Goal: Information Seeking & Learning: Learn about a topic

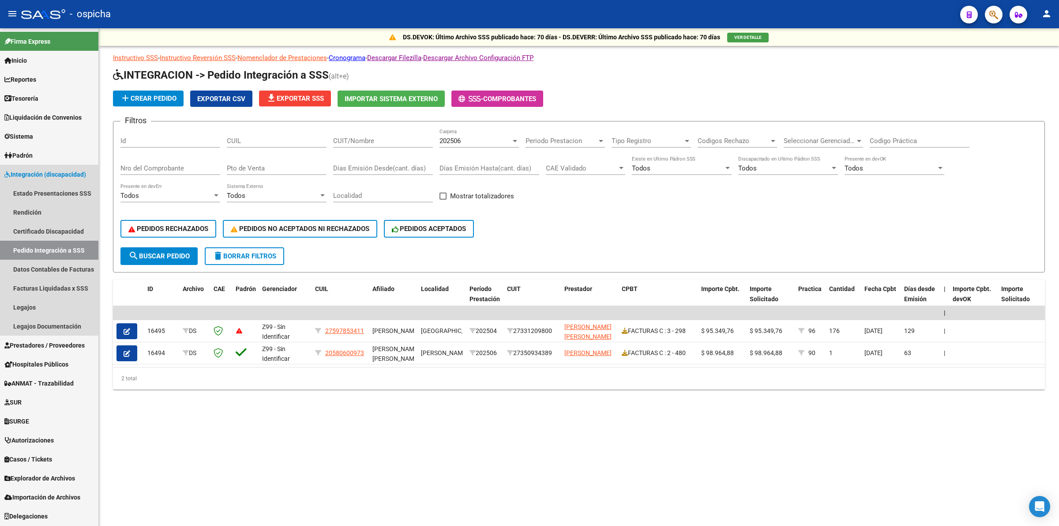
click at [52, 171] on span "Integración (discapacidad)" at bounding box center [45, 174] width 82 height 10
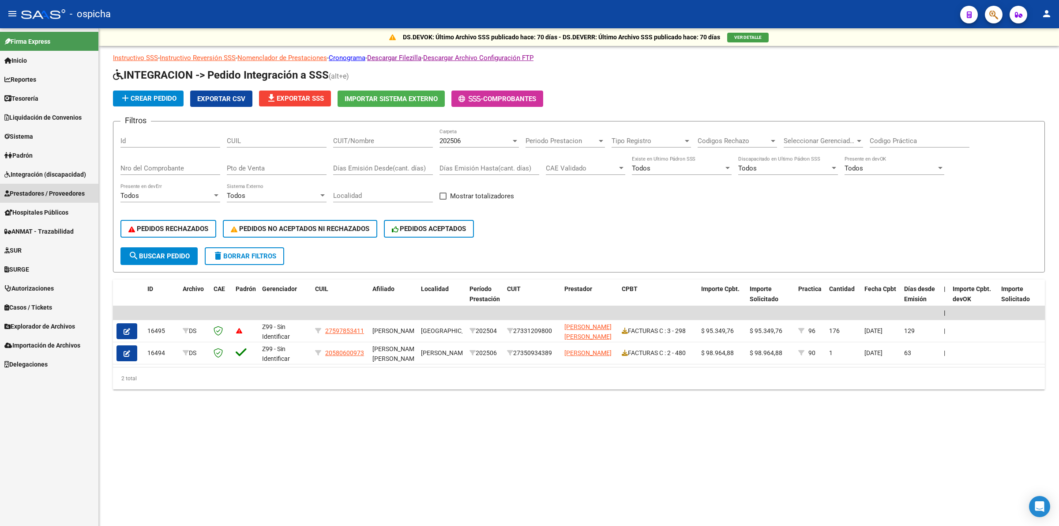
click at [53, 195] on span "Prestadores / Proveedores" at bounding box center [44, 193] width 80 height 10
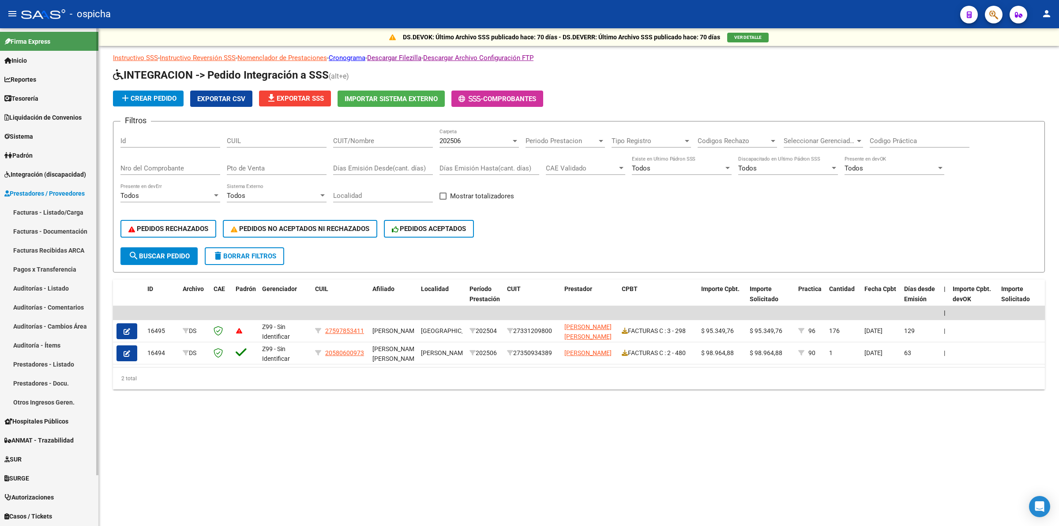
click at [44, 250] on link "Facturas Recibidas ARCA" at bounding box center [49, 250] width 98 height 19
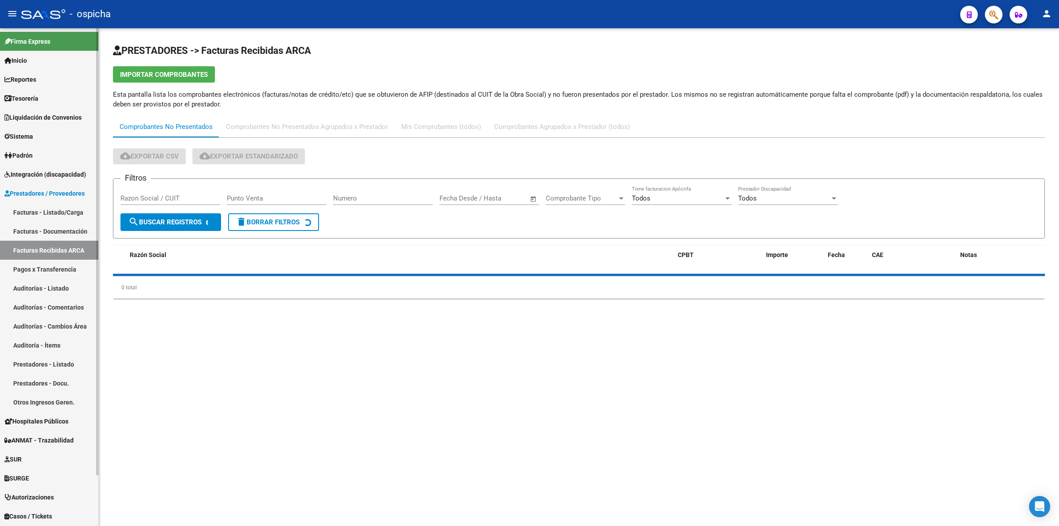
click at [66, 195] on span "Prestadores / Proveedores" at bounding box center [44, 193] width 80 height 10
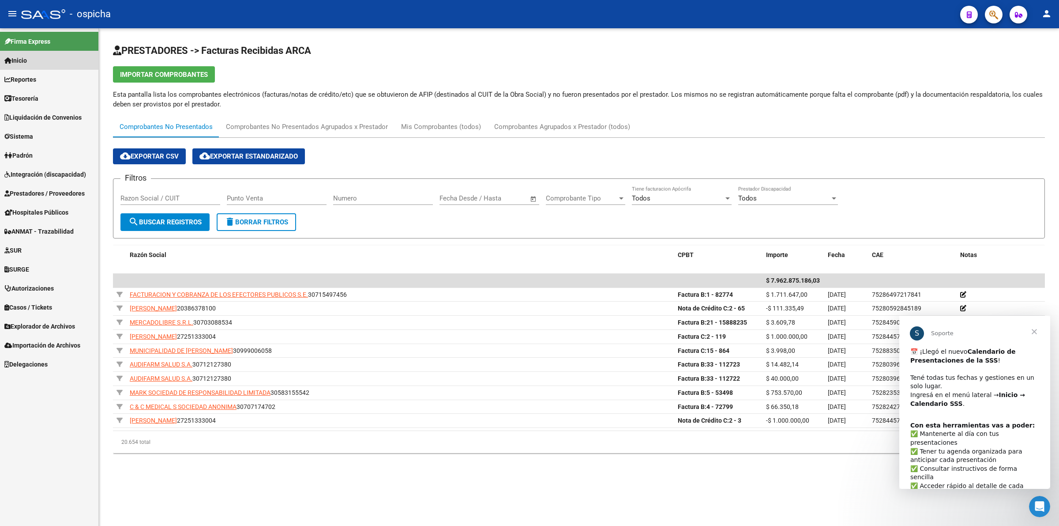
click at [61, 60] on link "Inicio" at bounding box center [49, 60] width 98 height 19
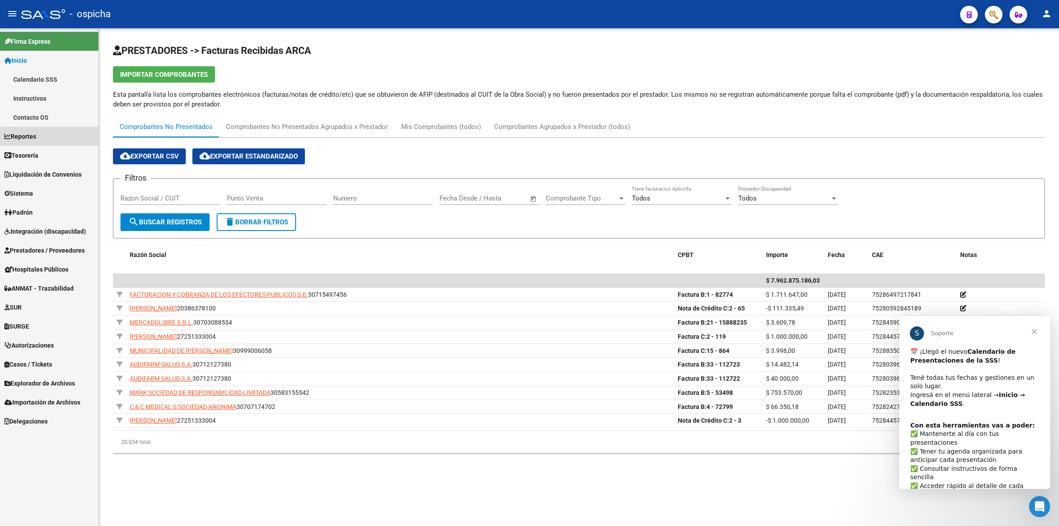
click at [47, 137] on link "Reportes" at bounding box center [49, 136] width 98 height 19
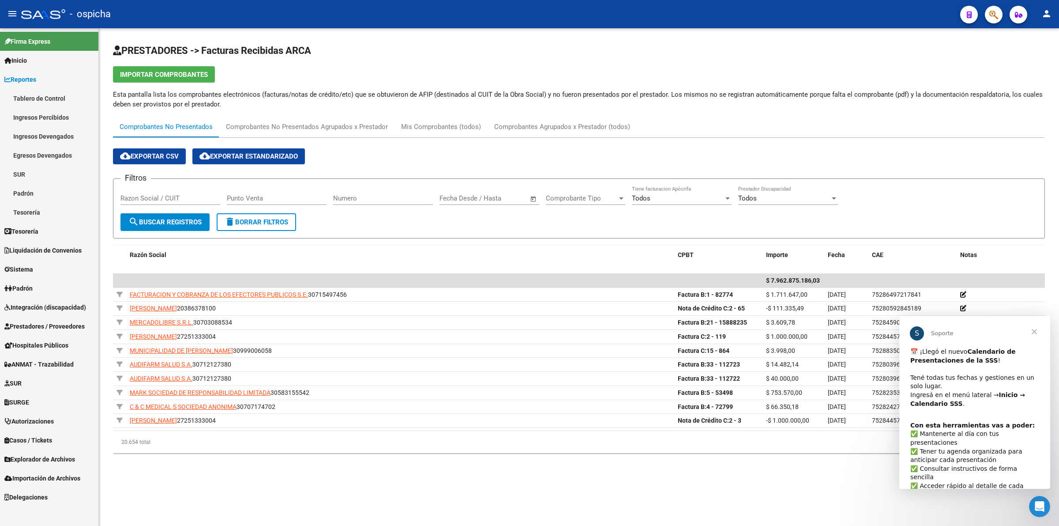
click at [67, 116] on link "Ingresos Percibidos" at bounding box center [49, 117] width 98 height 19
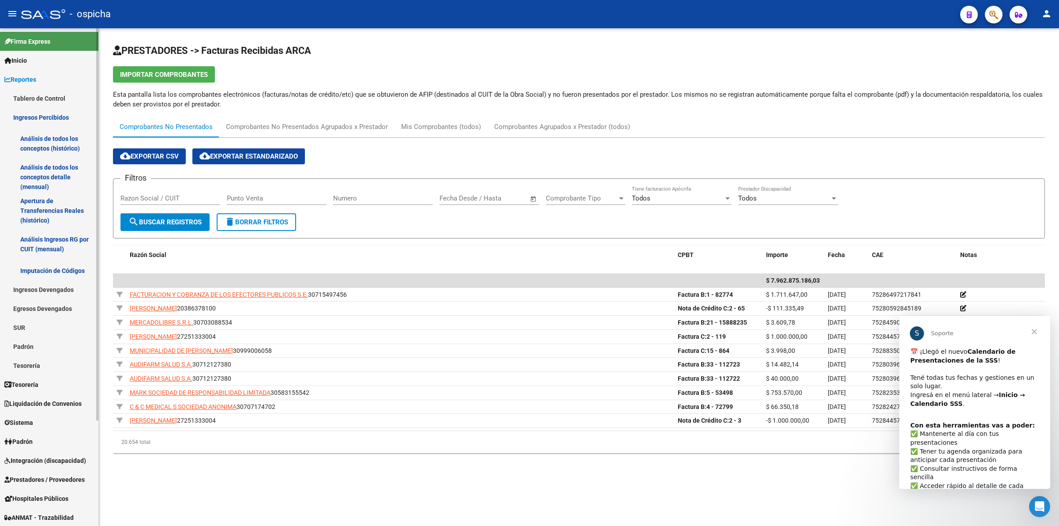
click at [56, 139] on link "Análisis de todos los conceptos (histórico)" at bounding box center [49, 144] width 98 height 34
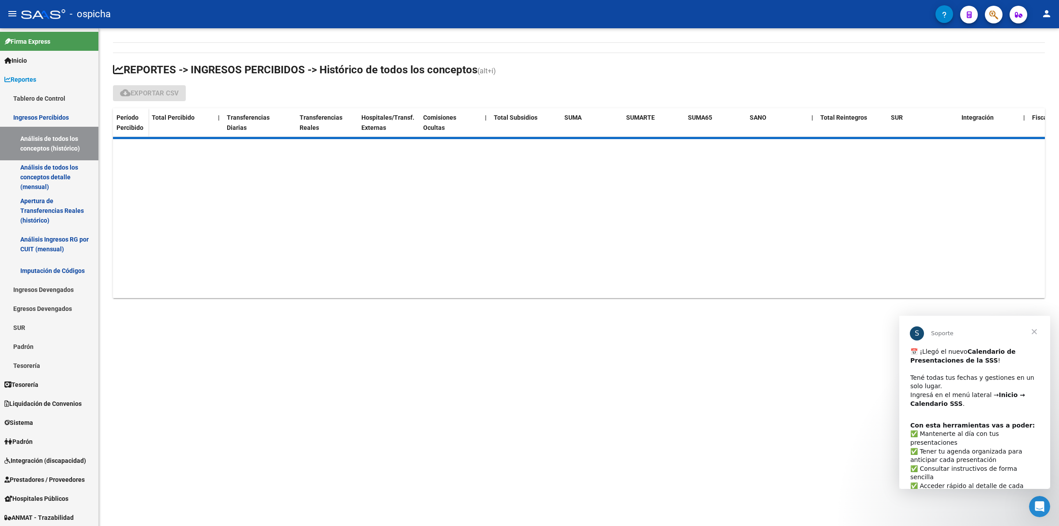
click at [1037, 337] on span "Cerrar" at bounding box center [1035, 332] width 32 height 32
